Goal: Register for event/course

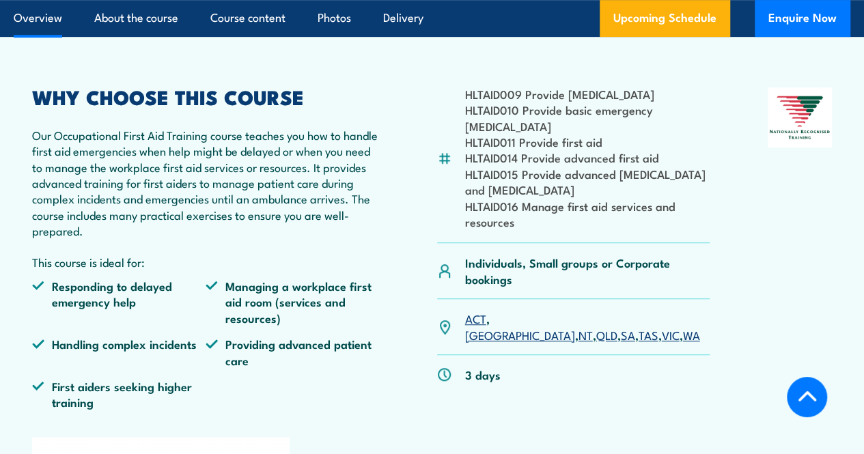
scroll to position [374, 0]
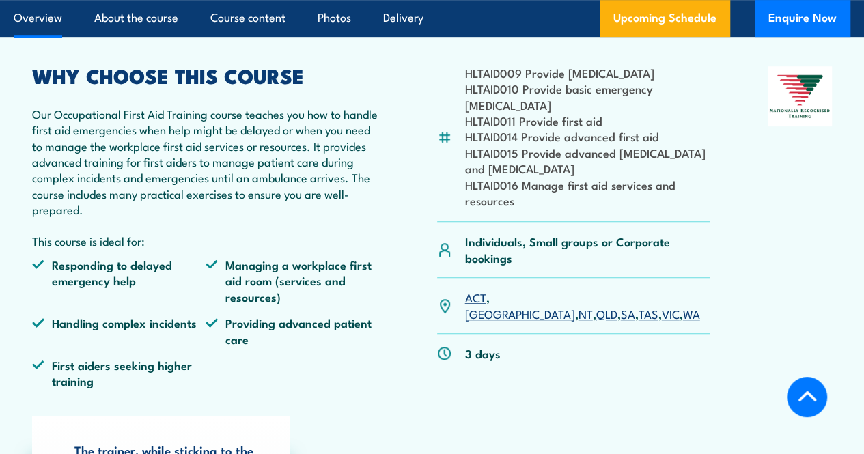
click at [579, 322] on link "NT" at bounding box center [586, 313] width 14 height 16
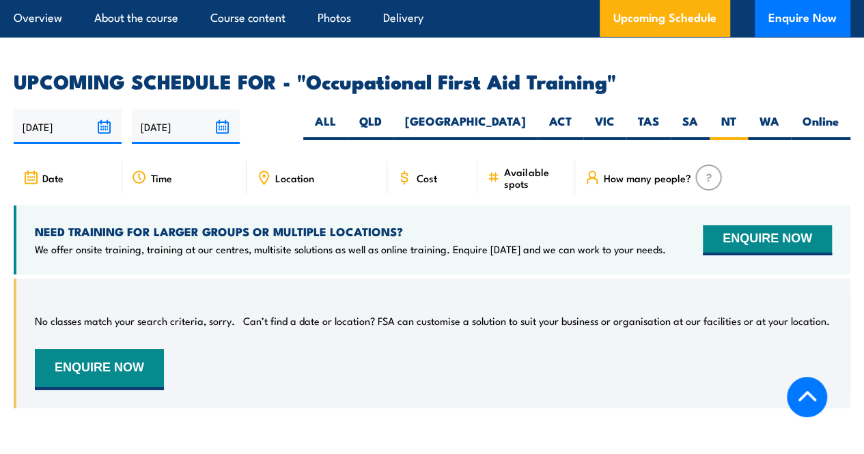
scroll to position [2388, 0]
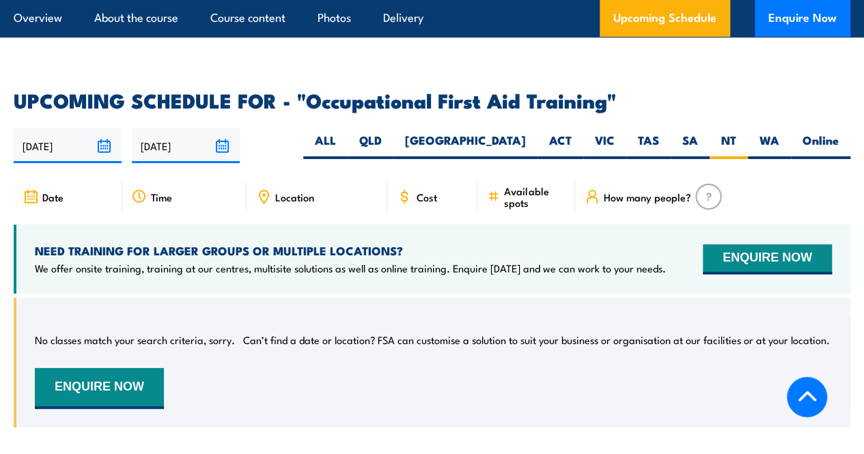
click at [419, 203] on span "Cost" at bounding box center [426, 197] width 21 height 12
click at [193, 205] on div "Time" at bounding box center [184, 196] width 124 height 33
click at [83, 207] on div "Date" at bounding box center [68, 196] width 109 height 33
drag, startPoint x: 211, startPoint y: 207, endPoint x: 582, endPoint y: 152, distance: 375.1
click at [212, 206] on div "Time" at bounding box center [184, 196] width 124 height 33
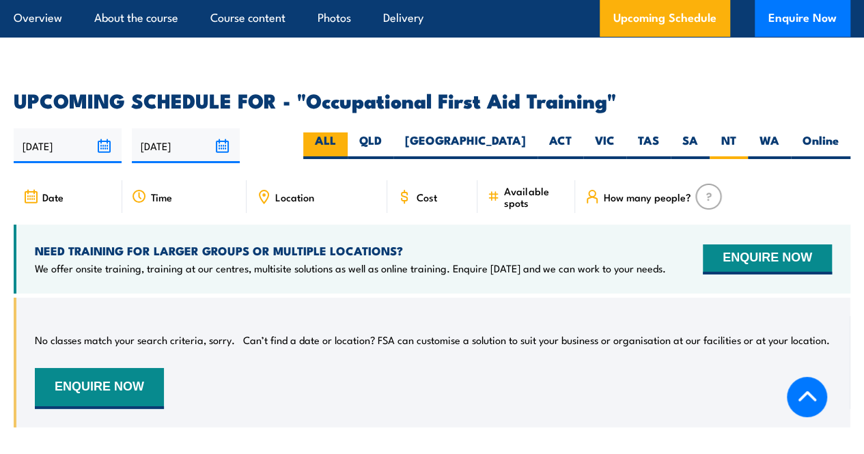
click at [348, 156] on label "ALL" at bounding box center [325, 146] width 44 height 27
click at [345, 141] on input "ALL" at bounding box center [340, 137] width 9 height 9
radio input "true"
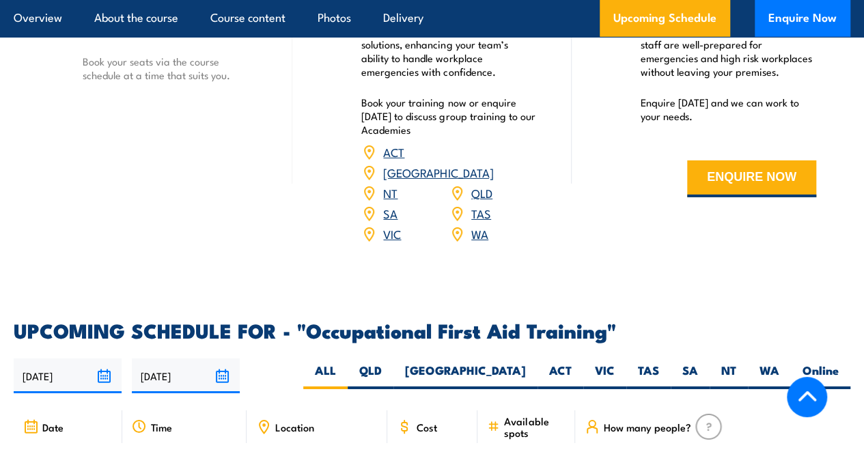
scroll to position [2150, 0]
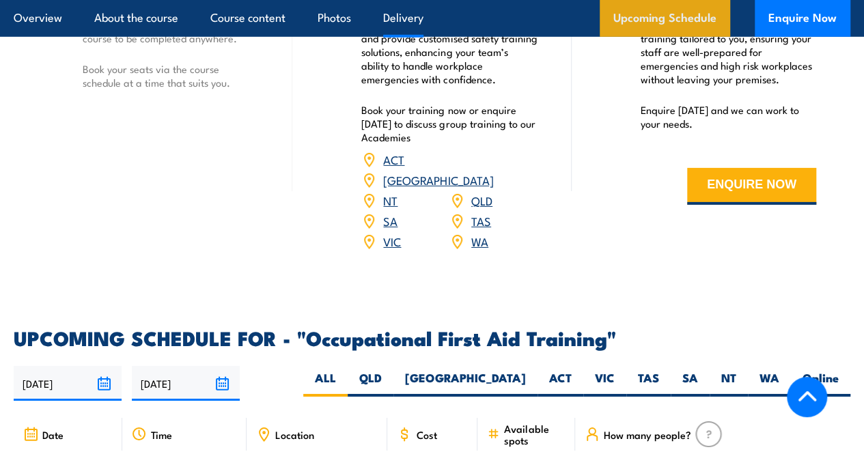
click at [678, 30] on link "Upcoming Schedule" at bounding box center [665, 18] width 131 height 37
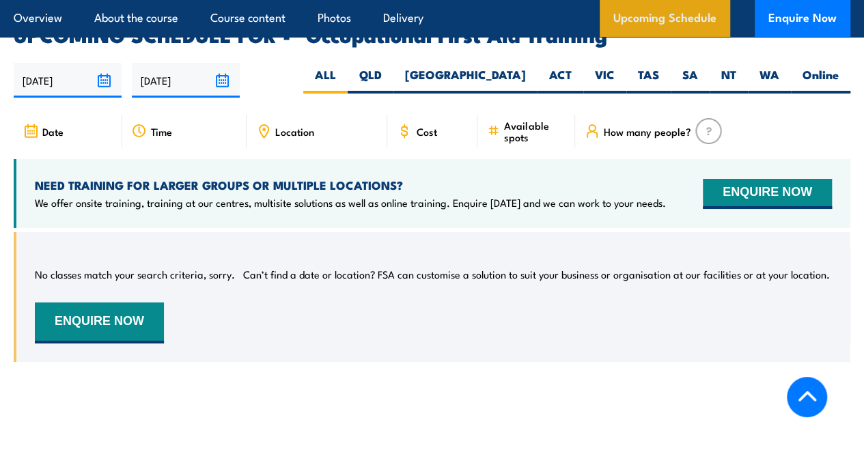
scroll to position [2491, 0]
